Goal: Task Accomplishment & Management: Use online tool/utility

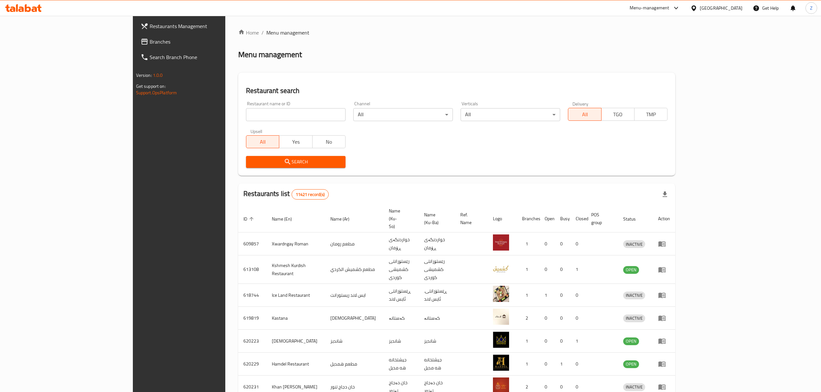
click at [246, 114] on input "search" at bounding box center [296, 114] width 100 height 13
type input "I Will Cafe"
click button "Search" at bounding box center [296, 162] width 100 height 12
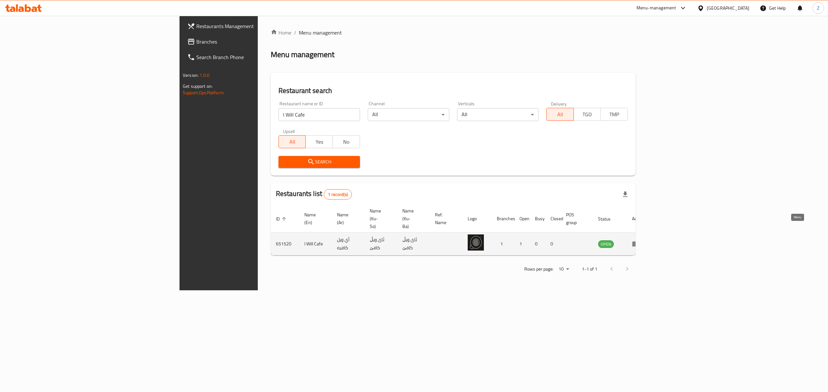
click at [639, 242] on icon "enhanced table" at bounding box center [635, 244] width 7 height 5
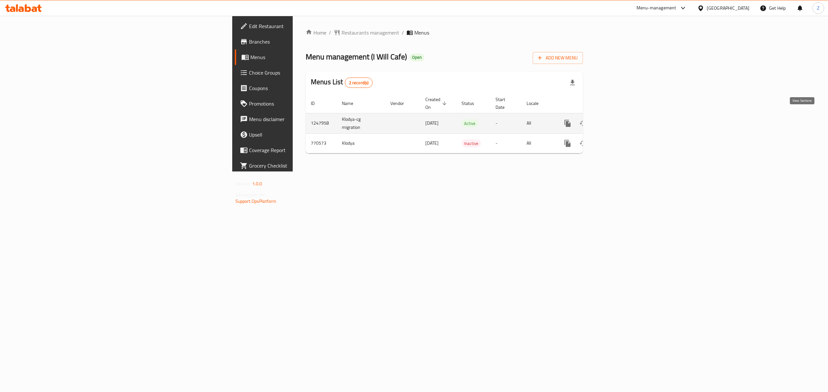
click at [618, 120] on icon "enhanced table" at bounding box center [614, 124] width 8 height 8
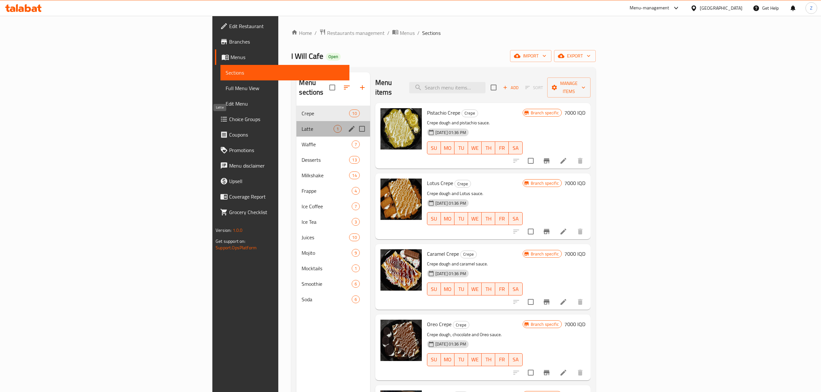
click at [302, 125] on span "Latte" at bounding box center [318, 129] width 32 height 8
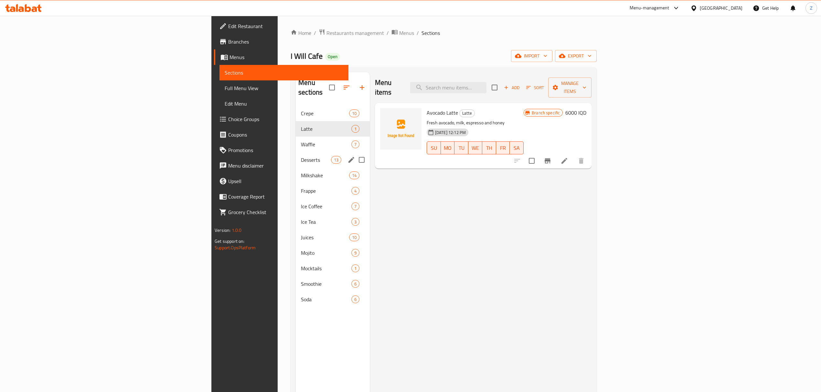
click at [296, 152] on div "Desserts 13" at bounding box center [333, 160] width 74 height 16
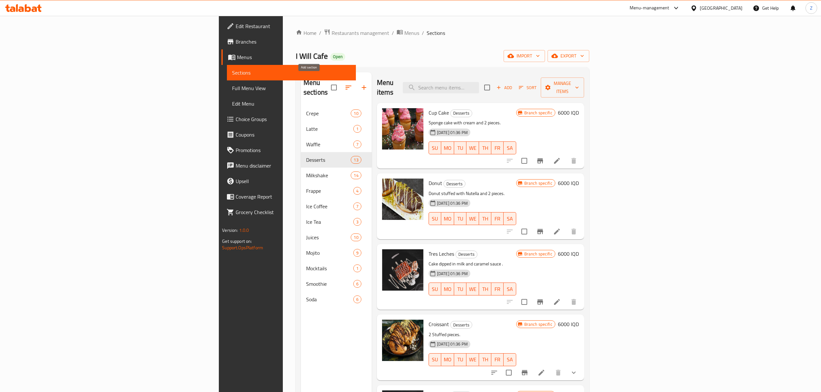
click at [356, 83] on button "button" at bounding box center [364, 88] width 16 height 16
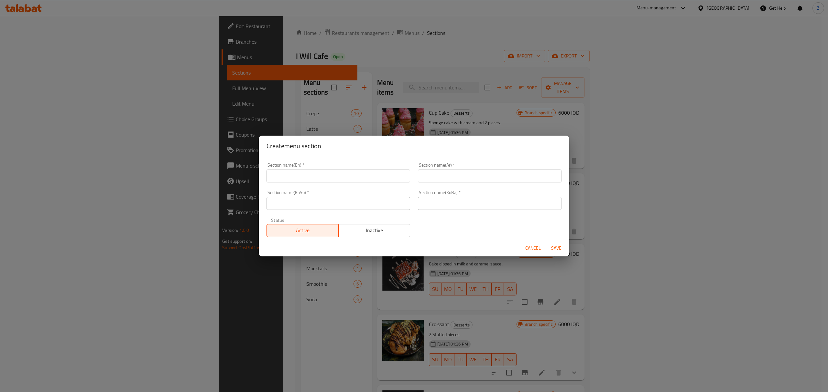
click at [454, 176] on input "text" at bounding box center [490, 176] width 144 height 13
type input "N"
click at [422, 179] on input "New" at bounding box center [490, 176] width 144 height 13
type input "New"
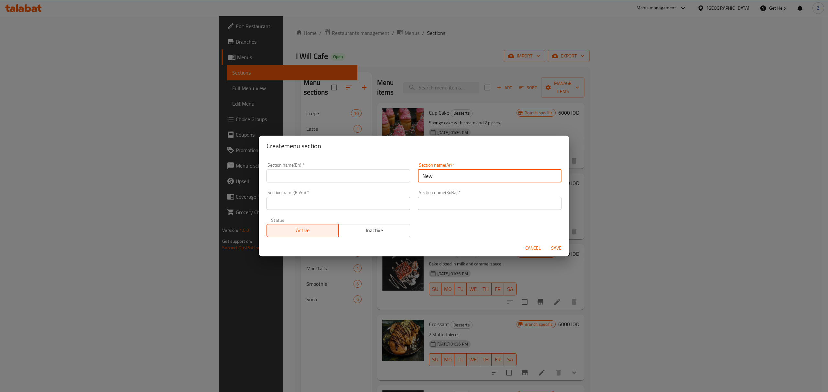
click at [540, 247] on span "Cancel" at bounding box center [533, 248] width 16 height 8
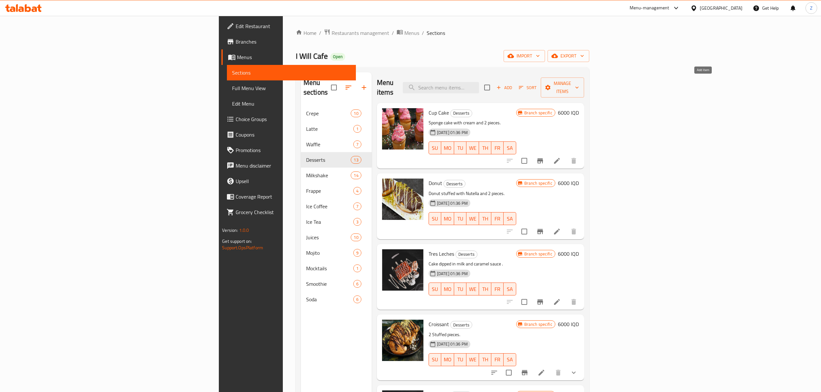
click at [513, 85] on span "Add" at bounding box center [504, 87] width 17 height 7
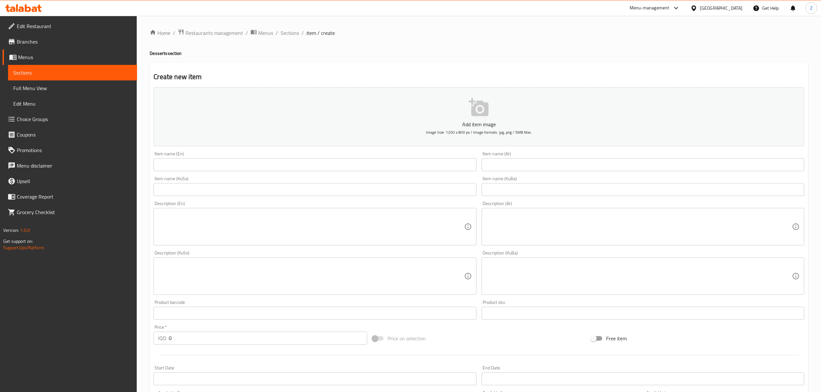
click at [558, 168] on input "text" at bounding box center [643, 164] width 323 height 13
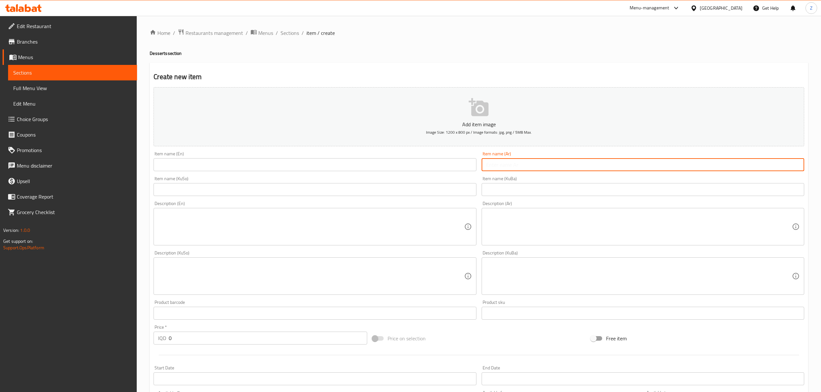
type input ";"
type input "كرواسون محشي"
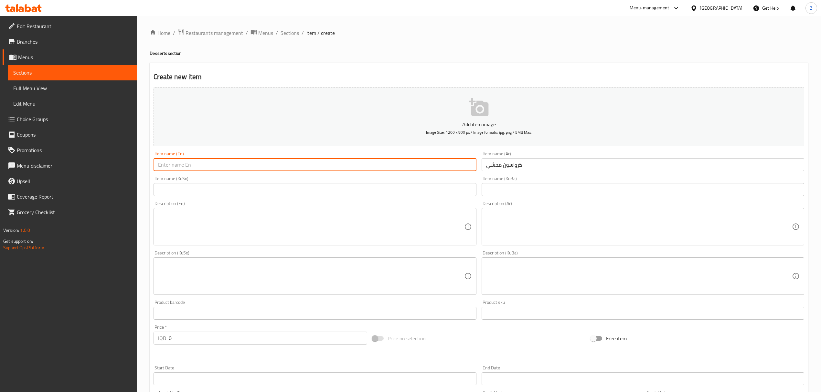
click at [277, 167] on input "text" at bounding box center [315, 164] width 323 height 13
type input "س"
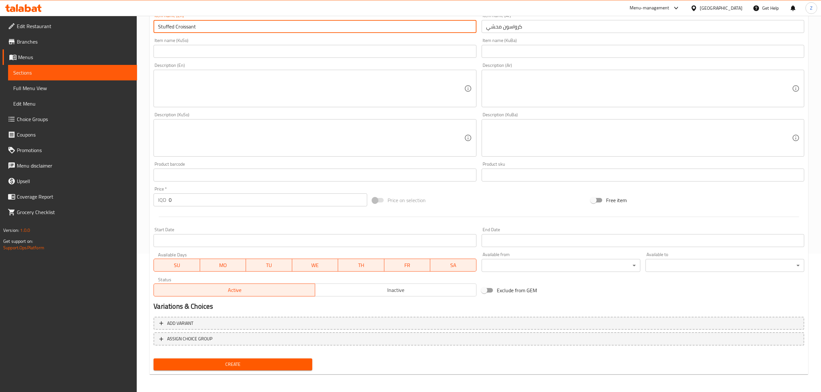
type input "Stuffed Croissant"
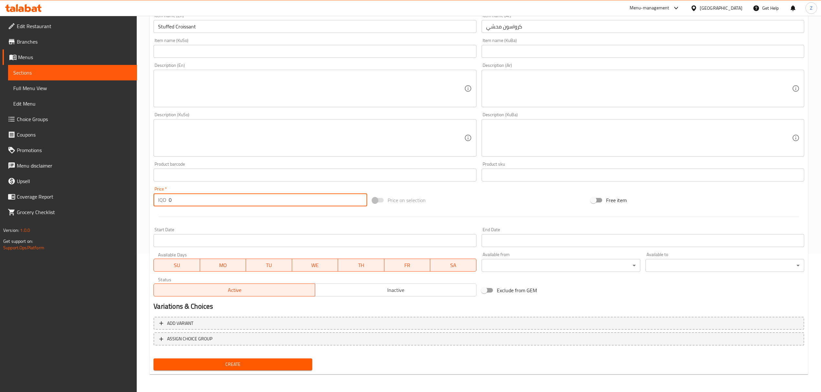
click at [252, 202] on input "0" at bounding box center [268, 200] width 198 height 13
type input "4000"
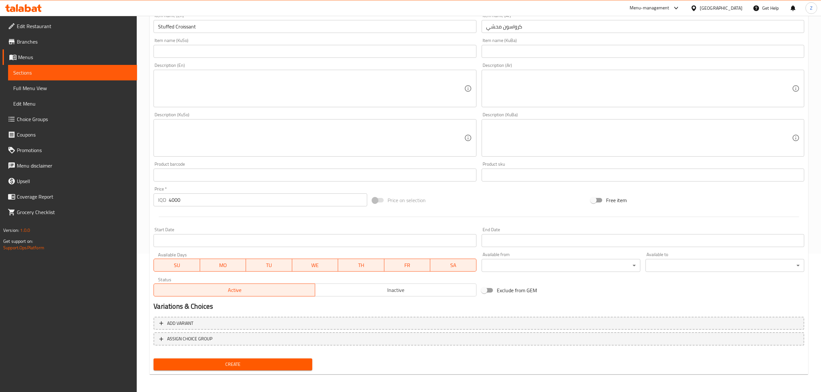
click at [218, 365] on span "Create" at bounding box center [233, 365] width 148 height 8
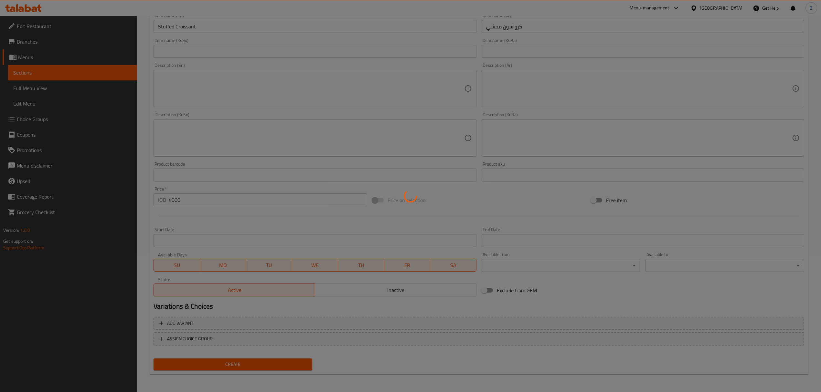
type input "0"
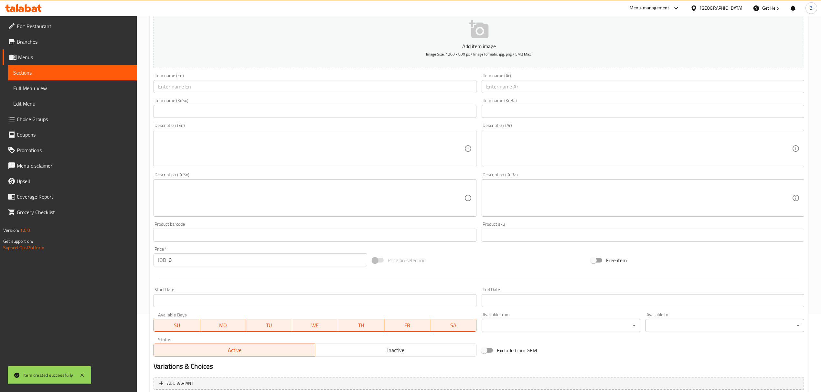
scroll to position [63, 0]
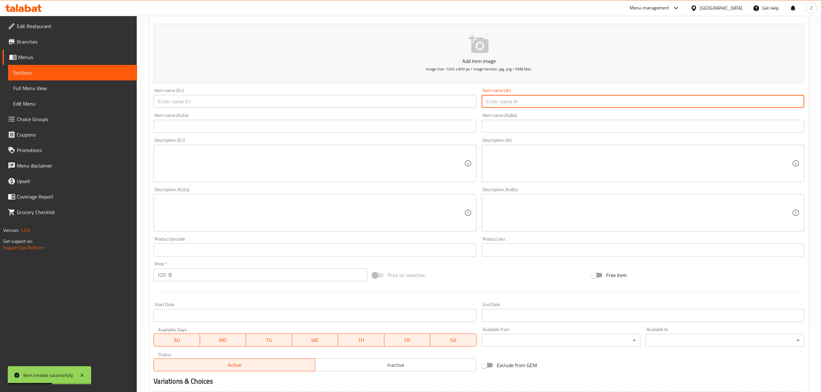
click at [555, 100] on input "text" at bounding box center [643, 101] width 323 height 13
type input "كرواسون بالجبن"
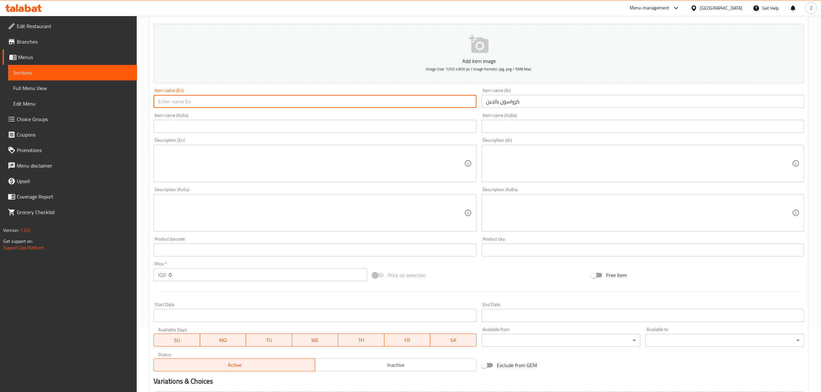
click at [367, 101] on input "text" at bounding box center [315, 101] width 323 height 13
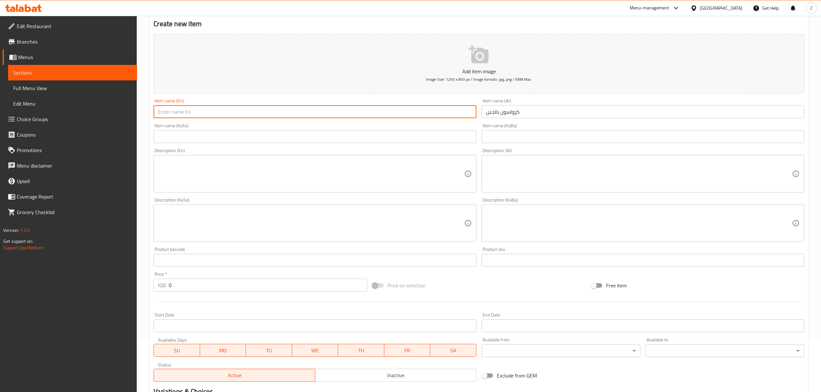
scroll to position [9, 0]
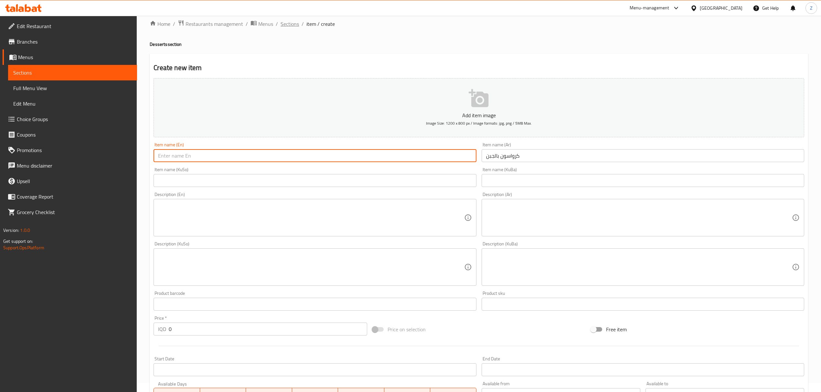
click at [289, 23] on span "Sections" at bounding box center [290, 24] width 18 height 8
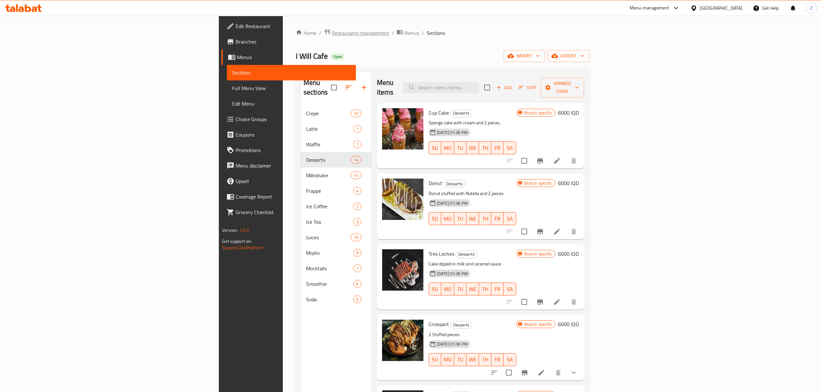
click at [332, 37] on span "Restaurants management" at bounding box center [361, 33] width 58 height 8
